Goal: Transaction & Acquisition: Purchase product/service

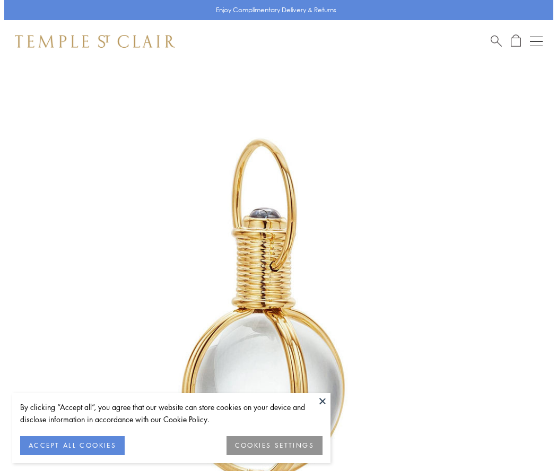
scroll to position [269, 0]
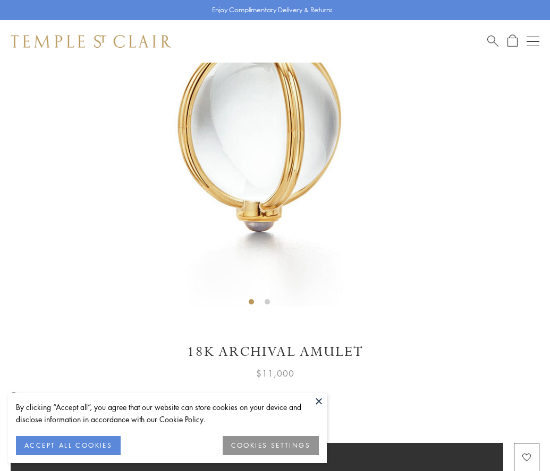
click at [256, 457] on span "Add to bag" at bounding box center [257, 458] width 56 height 12
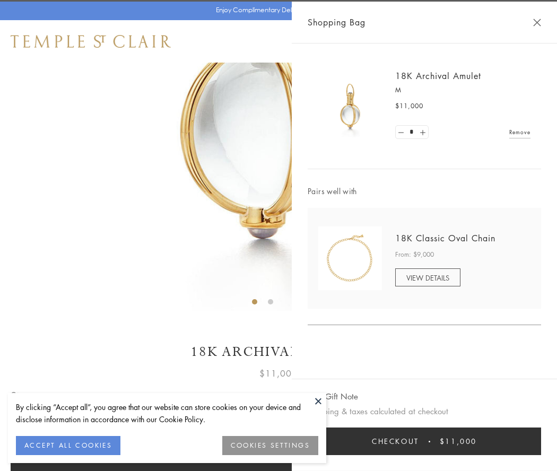
click at [425, 442] on button "Checkout $11,000" at bounding box center [425, 442] width 234 height 28
